Goal: Navigation & Orientation: Find specific page/section

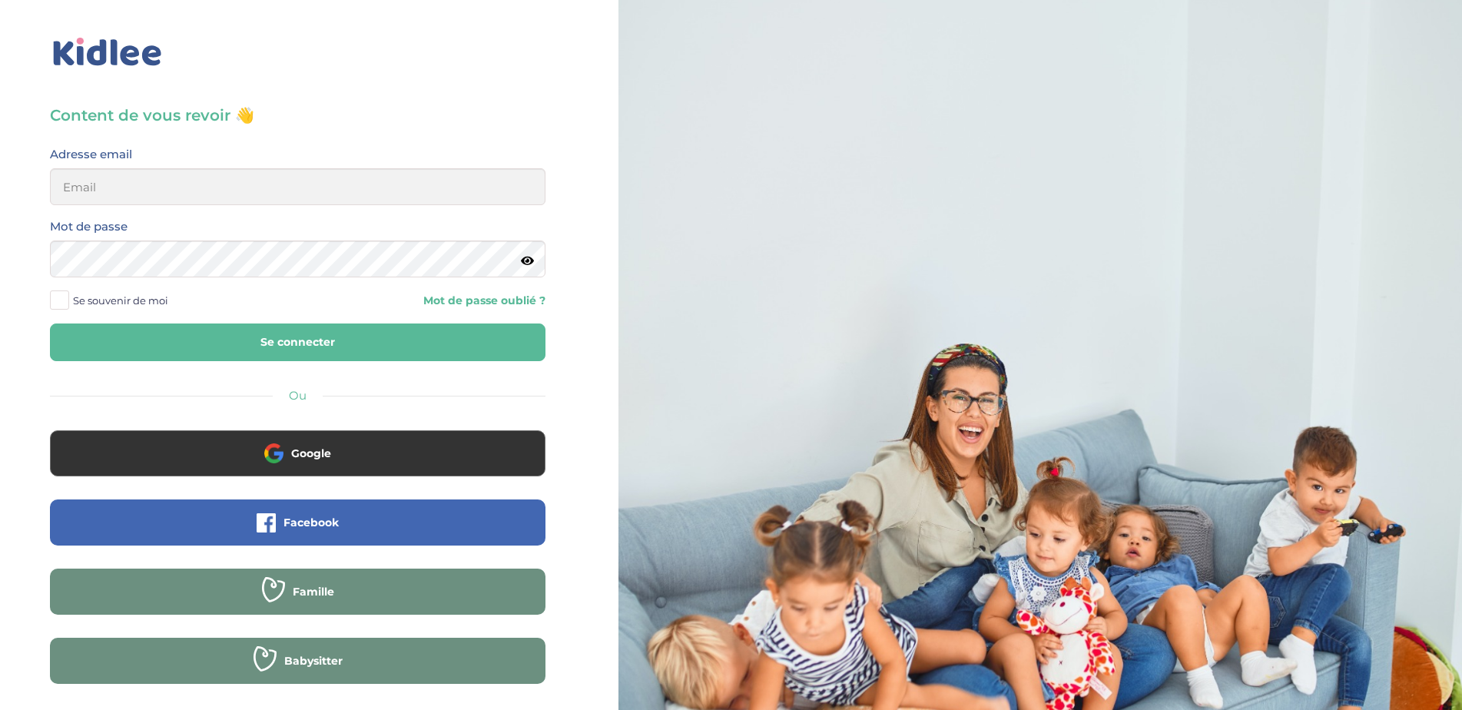
click at [181, 202] on input "email" at bounding box center [297, 186] width 495 height 37
type input "sebastien.coullomb@orange.fr"
click at [240, 337] on button "Se connecter" at bounding box center [297, 342] width 495 height 38
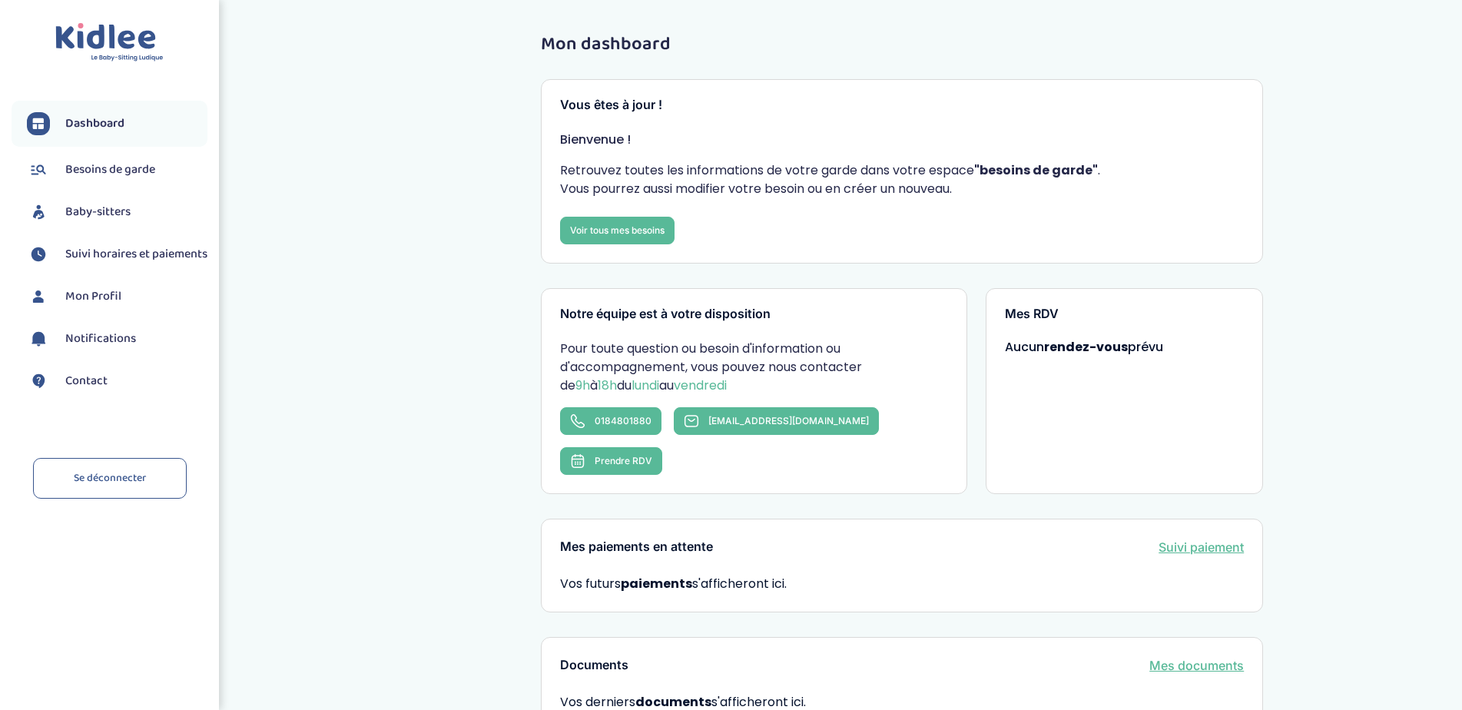
click at [100, 216] on span "Baby-sitters" at bounding box center [97, 212] width 65 height 18
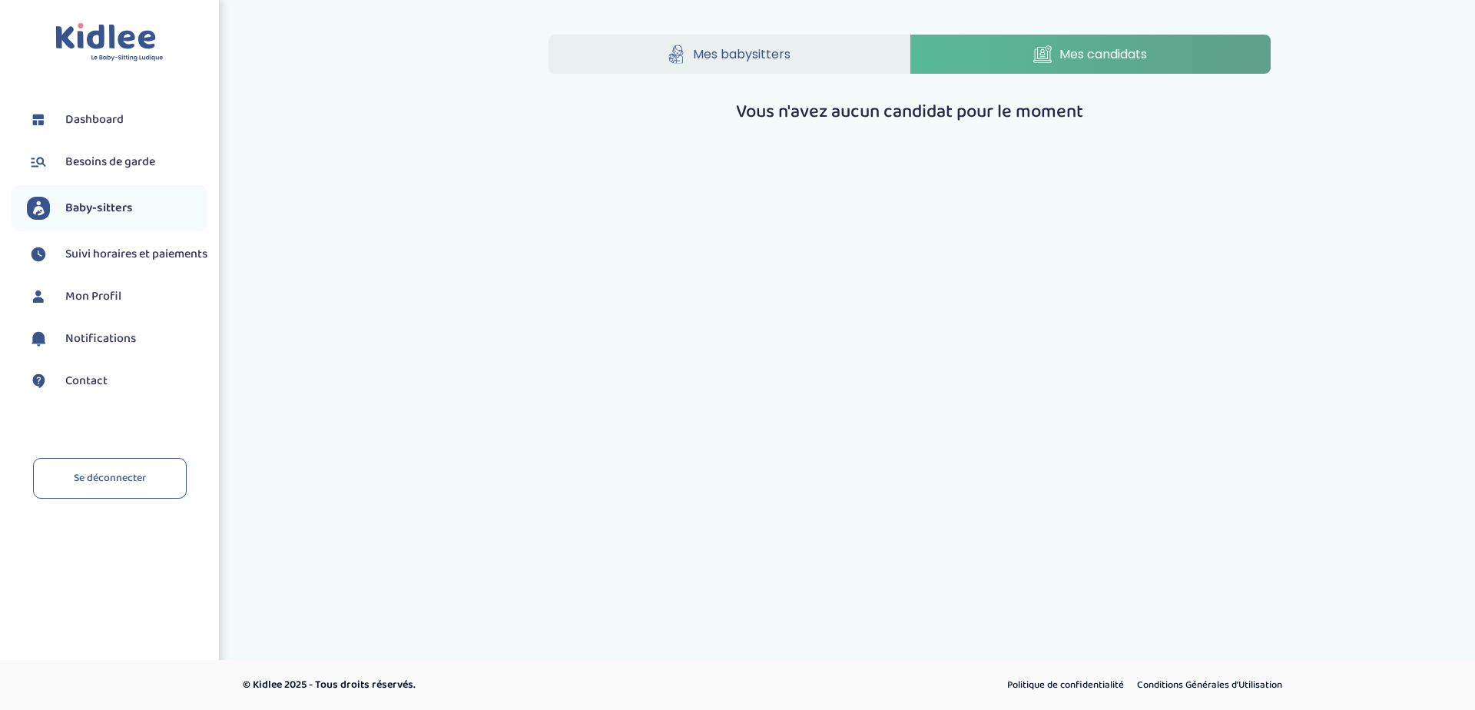
click at [124, 164] on span "Besoins de garde" at bounding box center [110, 162] width 90 height 18
